Goal: Find specific page/section: Find specific page/section

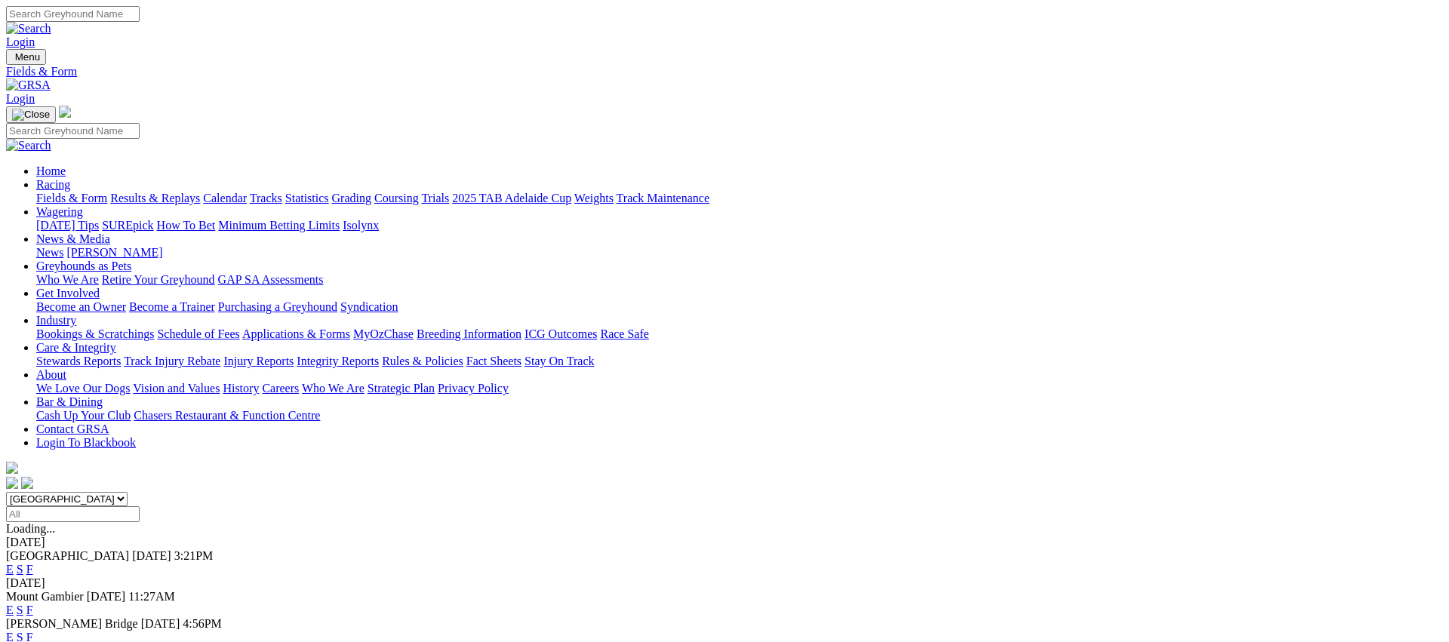
click at [107, 192] on link "Fields & Form" at bounding box center [71, 198] width 71 height 13
click at [128, 492] on select "[GEOGRAPHIC_DATA] [GEOGRAPHIC_DATA] [GEOGRAPHIC_DATA] [GEOGRAPHIC_DATA] [GEOGRA…" at bounding box center [67, 499] width 122 height 14
select select "NSW"
click at [33, 563] on link "F" at bounding box center [29, 569] width 7 height 13
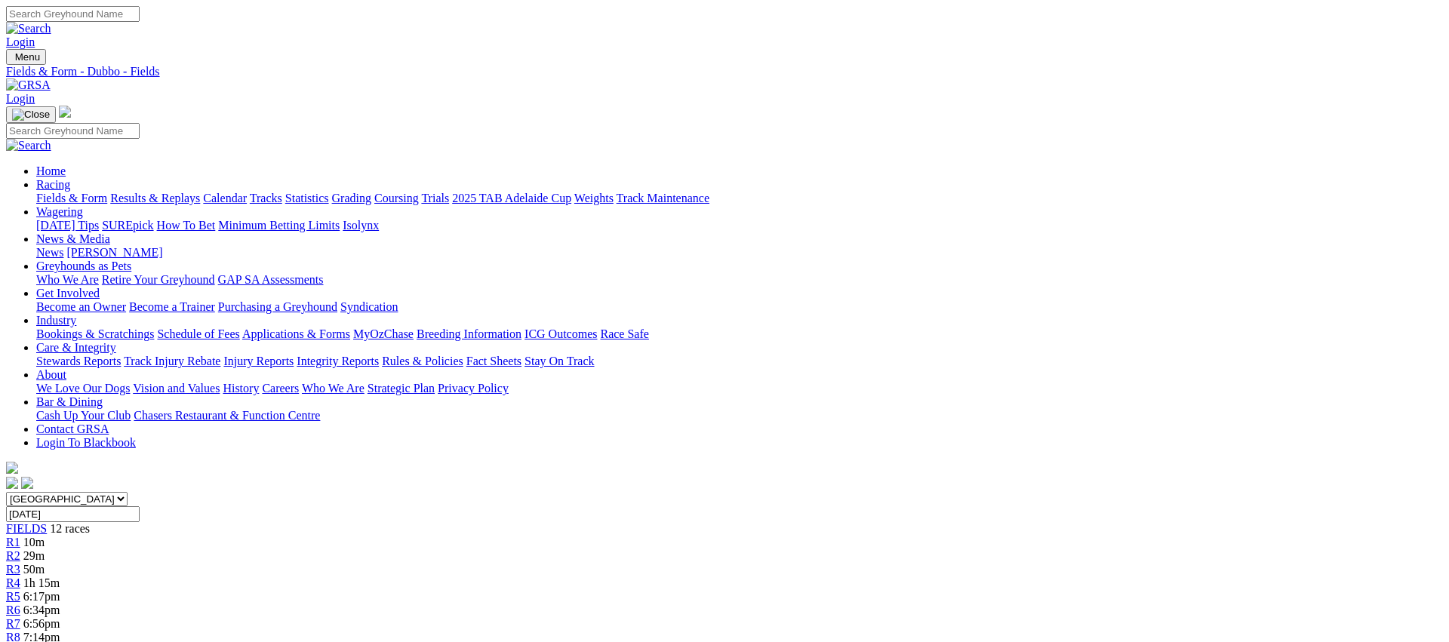
click at [128, 492] on select "South Australia New South Wales Northern Territory Queensland Tasmania Victoria…" at bounding box center [67, 499] width 122 height 14
click at [107, 192] on link "Fields & Form" at bounding box center [71, 198] width 71 height 13
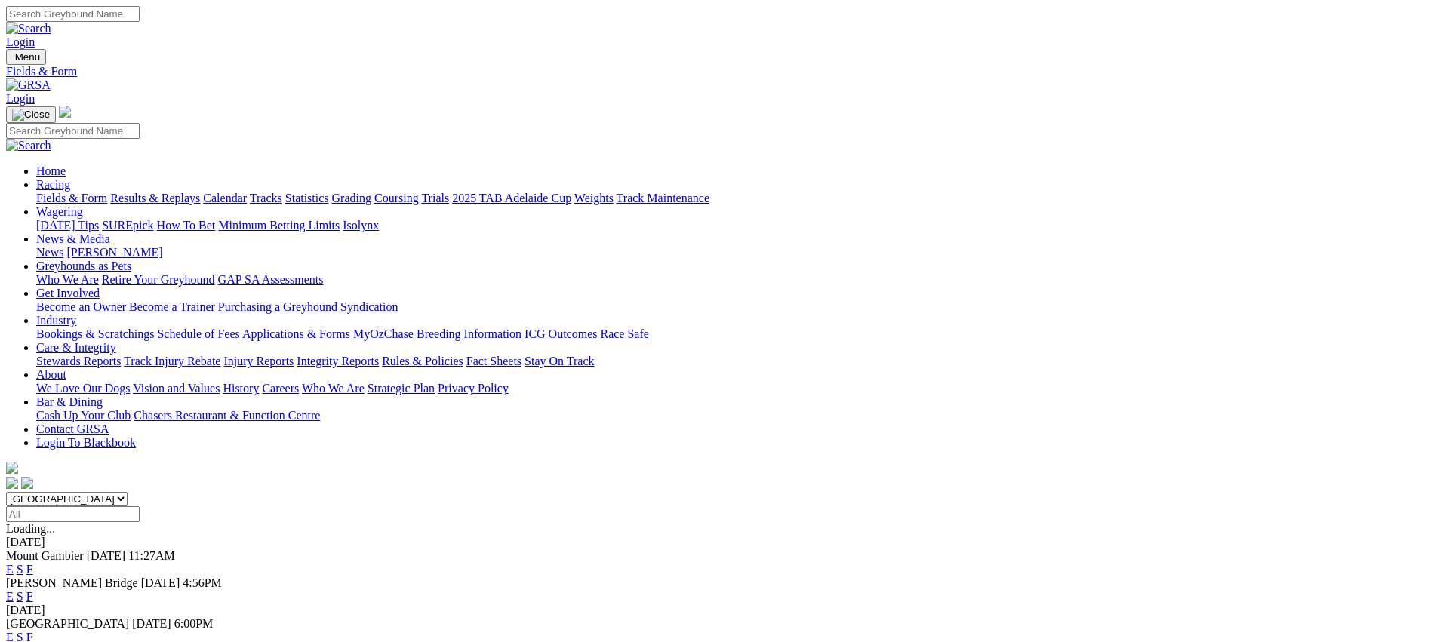
click at [128, 492] on select "[GEOGRAPHIC_DATA] [GEOGRAPHIC_DATA] [GEOGRAPHIC_DATA] [GEOGRAPHIC_DATA] [GEOGRA…" at bounding box center [67, 499] width 122 height 14
select select "NSW"
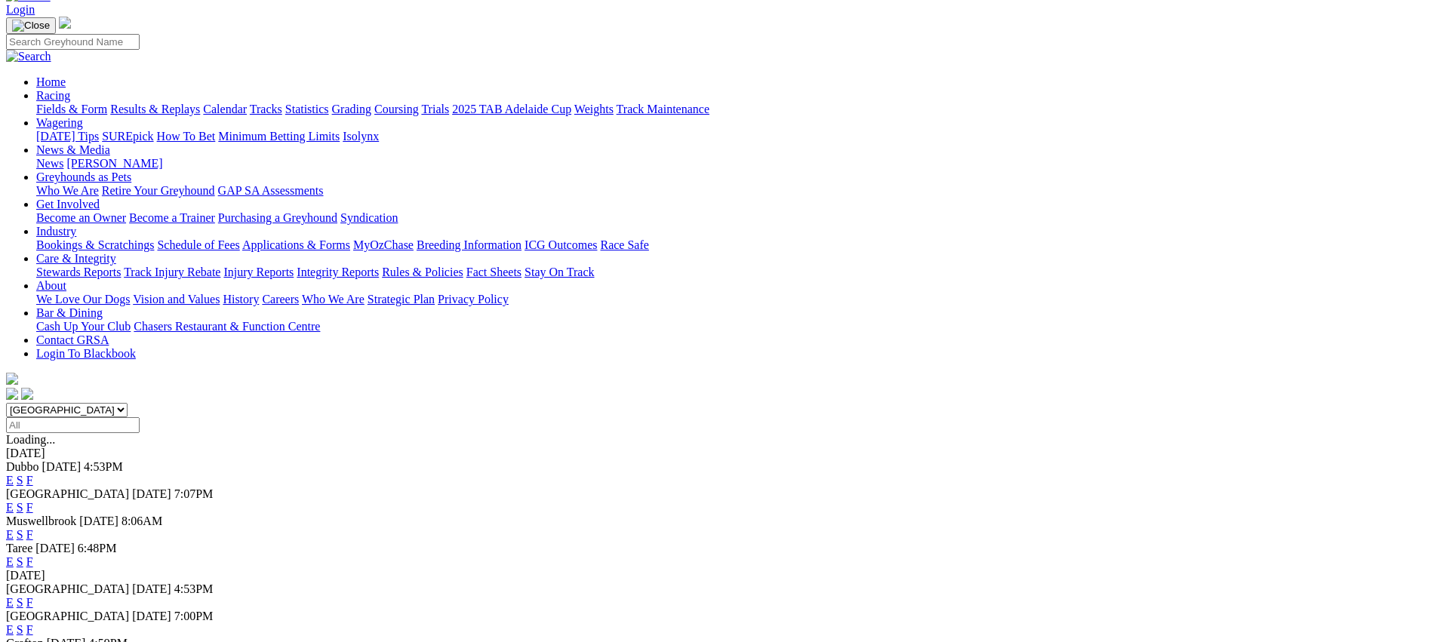
scroll to position [92, 0]
click at [33, 498] on link "F" at bounding box center [29, 504] width 7 height 13
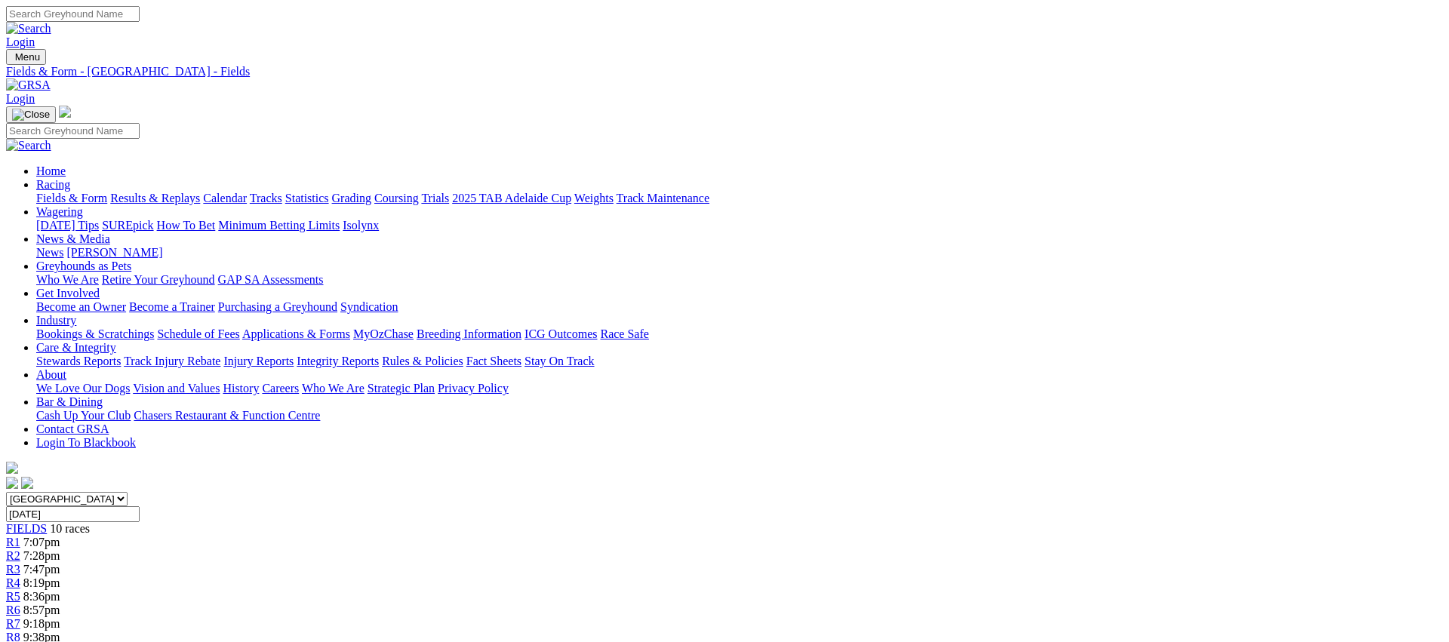
click at [107, 192] on link "Fields & Form" at bounding box center [71, 198] width 71 height 13
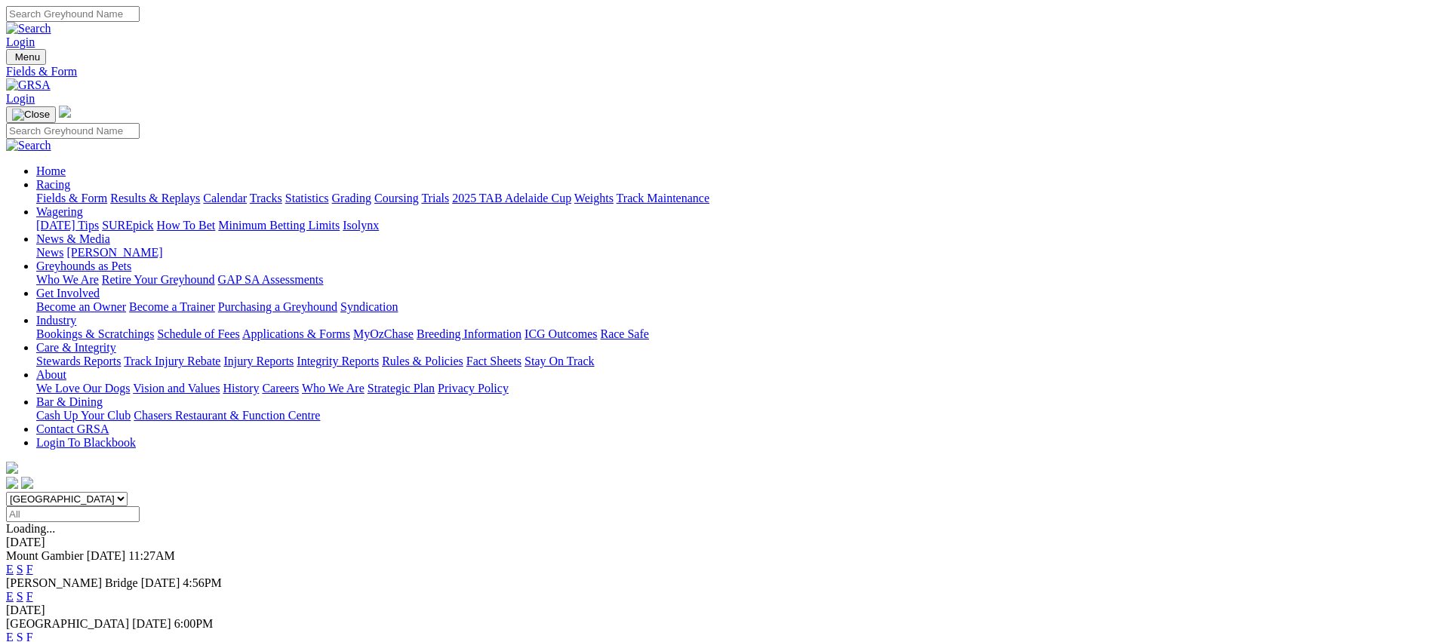
click at [128, 492] on select "South Australia New South Wales Northern Territory Queensland Tasmania Victoria…" at bounding box center [67, 499] width 122 height 14
select select "VIC"
click at [33, 590] on link "F" at bounding box center [29, 596] width 7 height 13
